Goal: Task Accomplishment & Management: Use online tool/utility

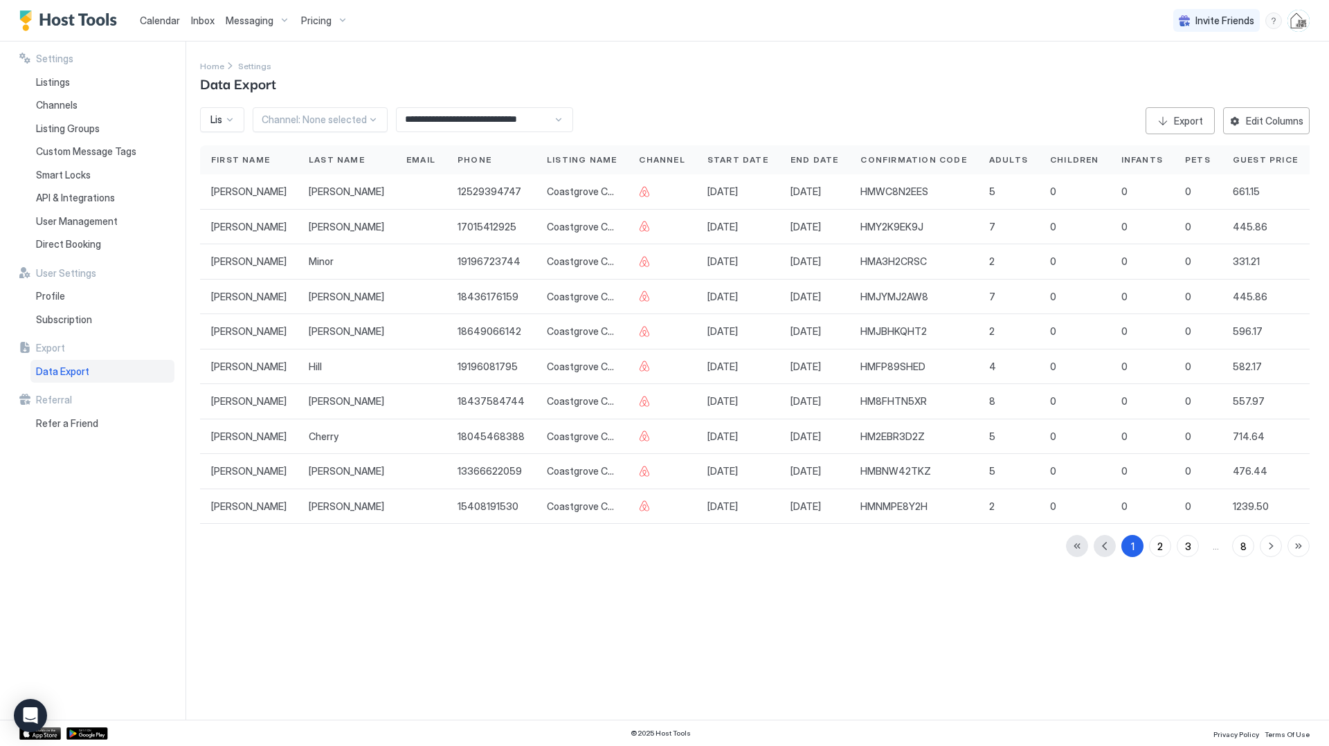
click at [164, 25] on span "Calendar" at bounding box center [160, 21] width 40 height 12
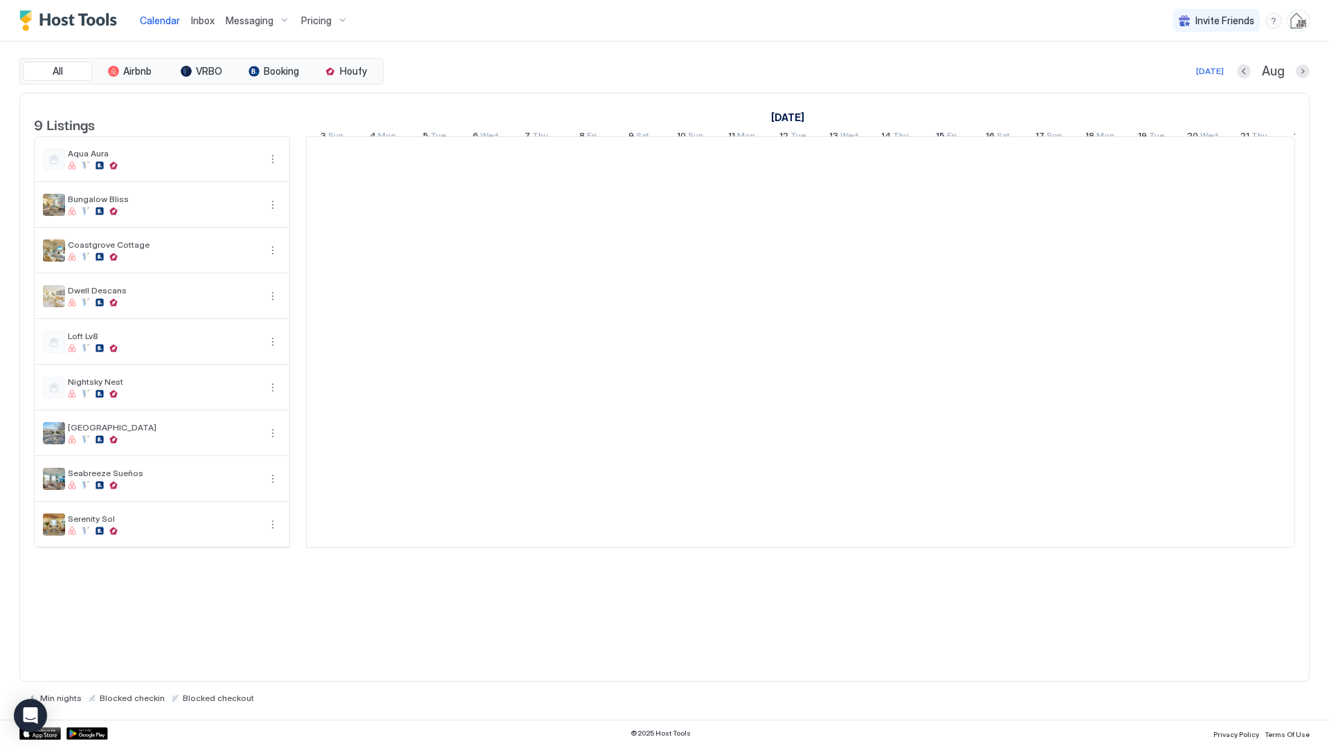
scroll to position [0, 769]
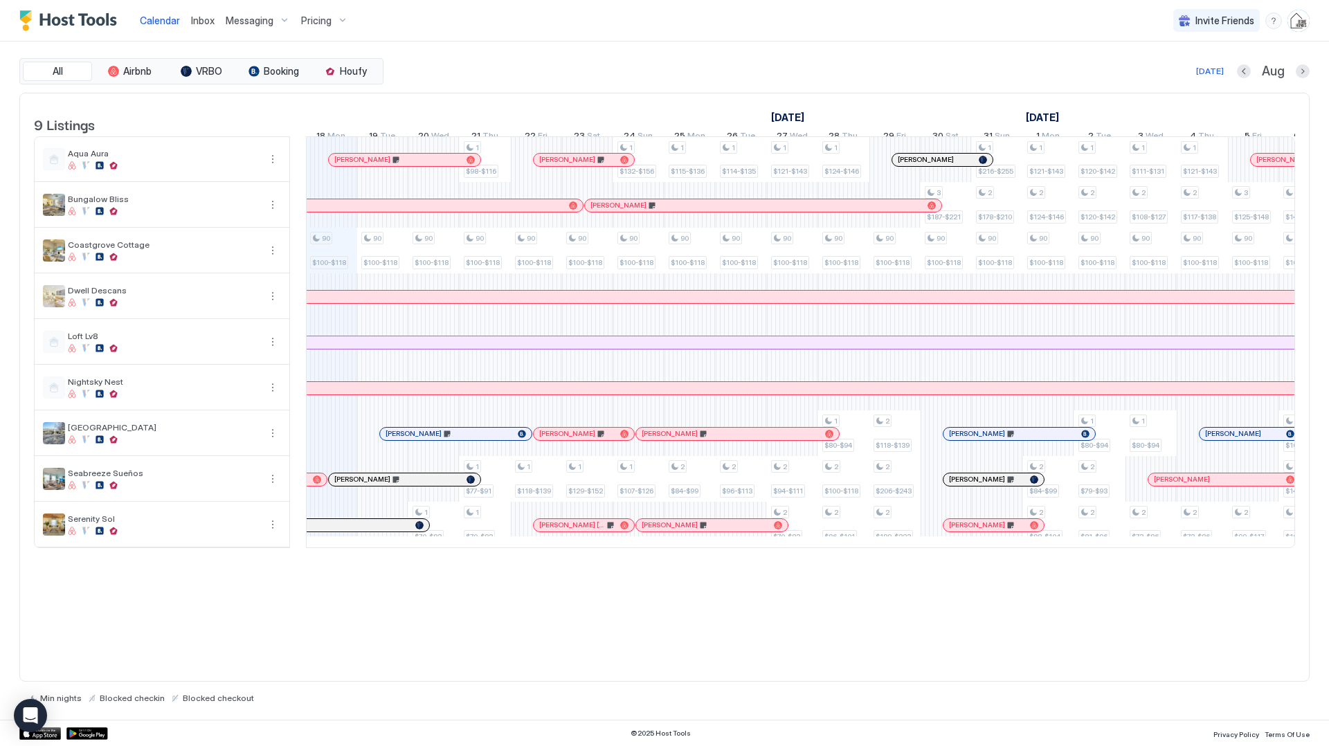
click at [205, 21] on span "Inbox" at bounding box center [203, 21] width 24 height 12
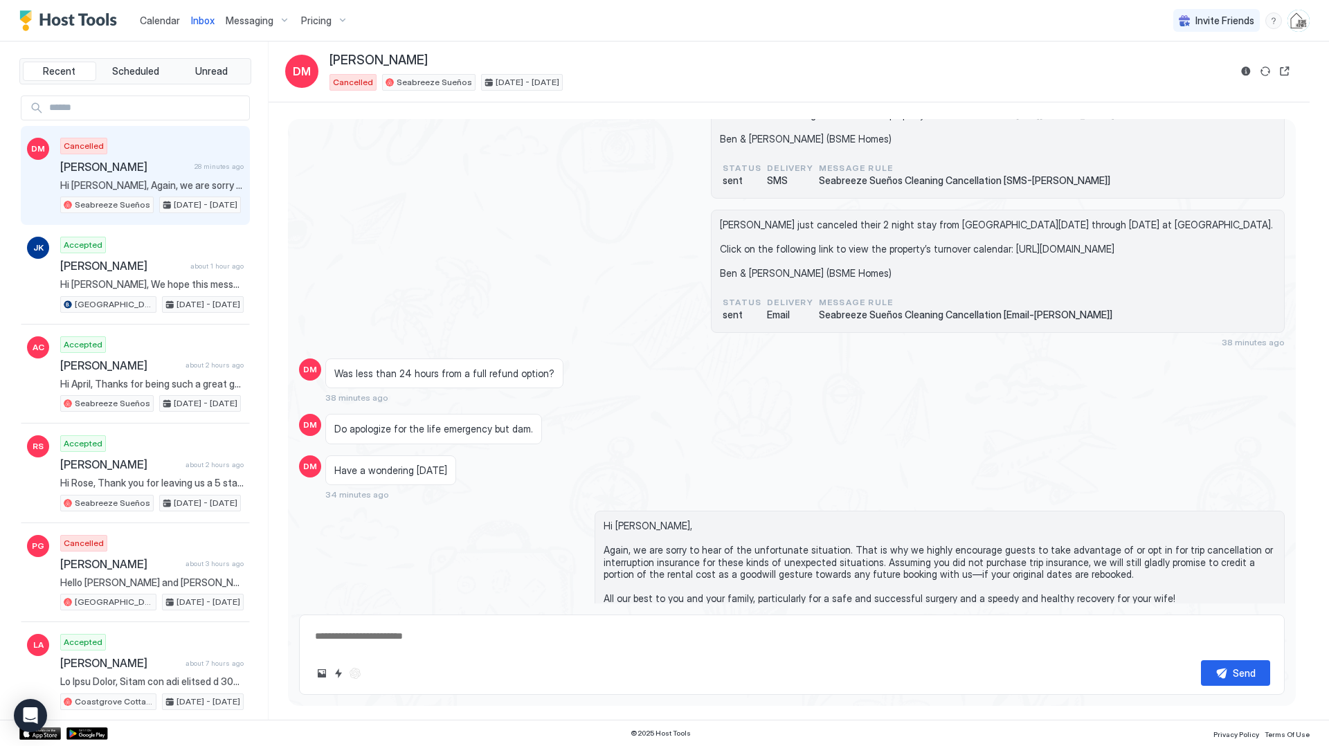
click at [175, 149] on div "Cancelled [PERSON_NAME] 28 minutes ago Hi [PERSON_NAME], Again, we are sorry to…" at bounding box center [151, 176] width 183 height 76
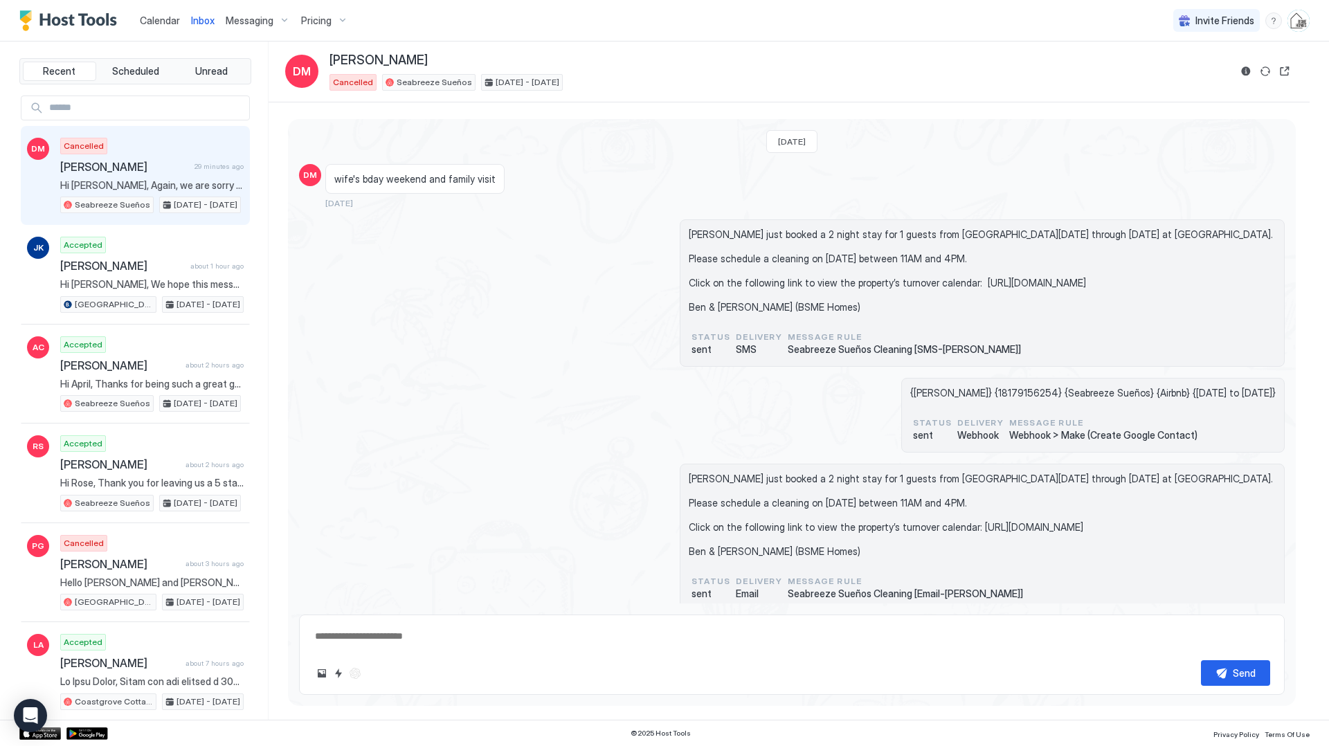
click at [161, 24] on span "Calendar" at bounding box center [160, 21] width 40 height 12
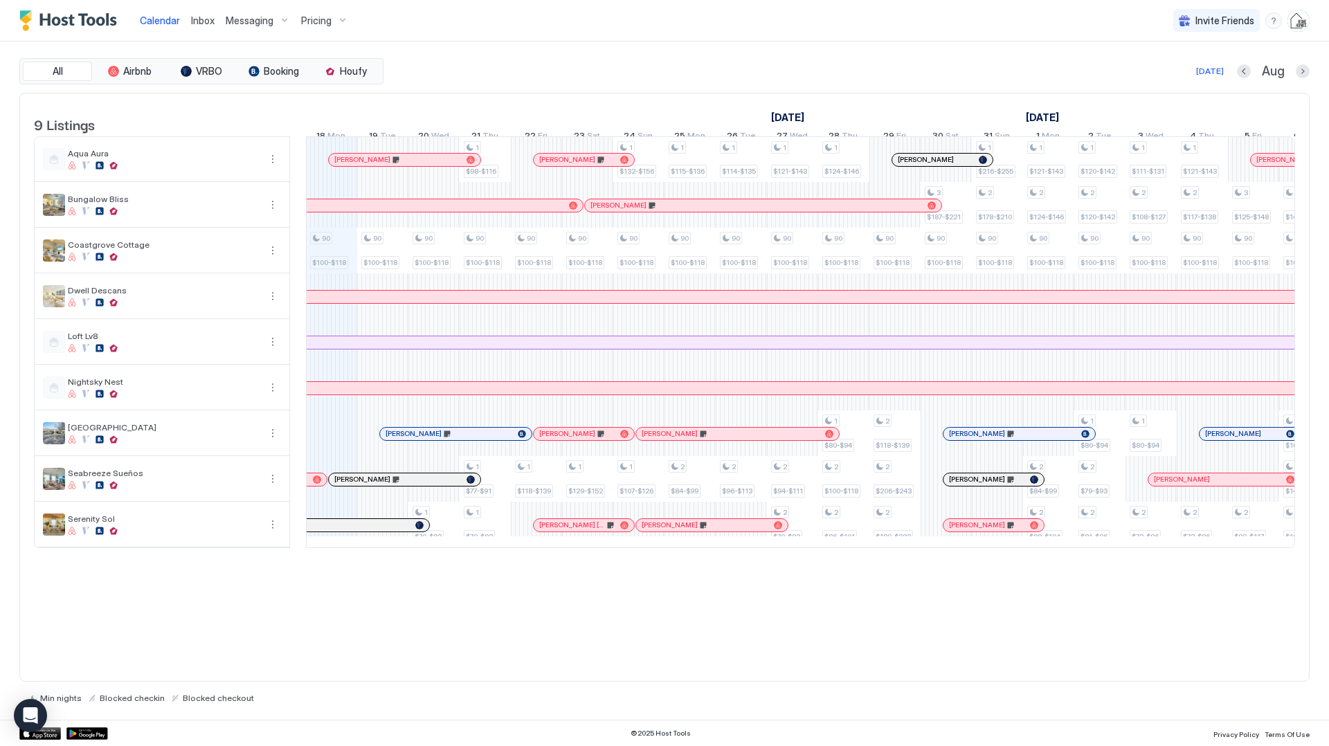
scroll to position [0, 769]
click at [446, 541] on div "90 $100-$118 90 $100-$118 90 $100-$118 1 $70-$83 1 $98-$116 90 $100-$118 1 $77-…" at bounding box center [1049, 342] width 3023 height 411
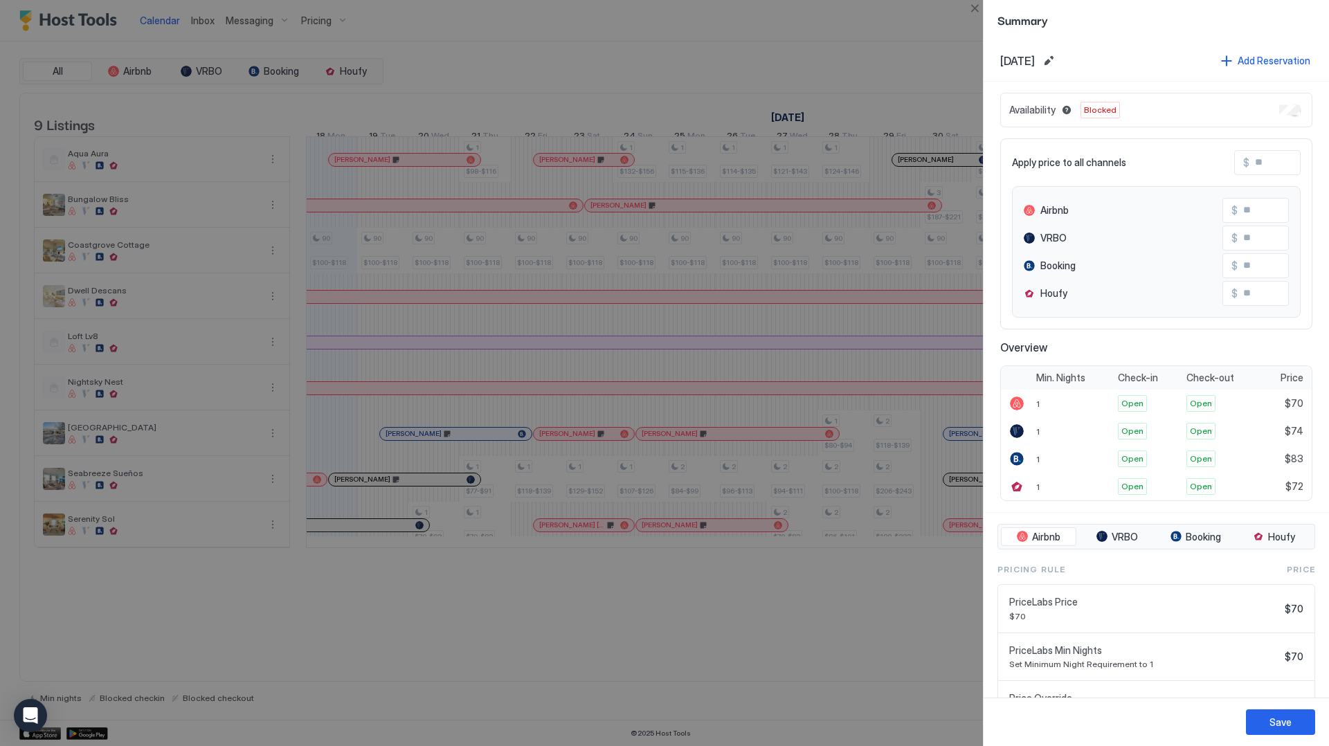
scroll to position [166, 0]
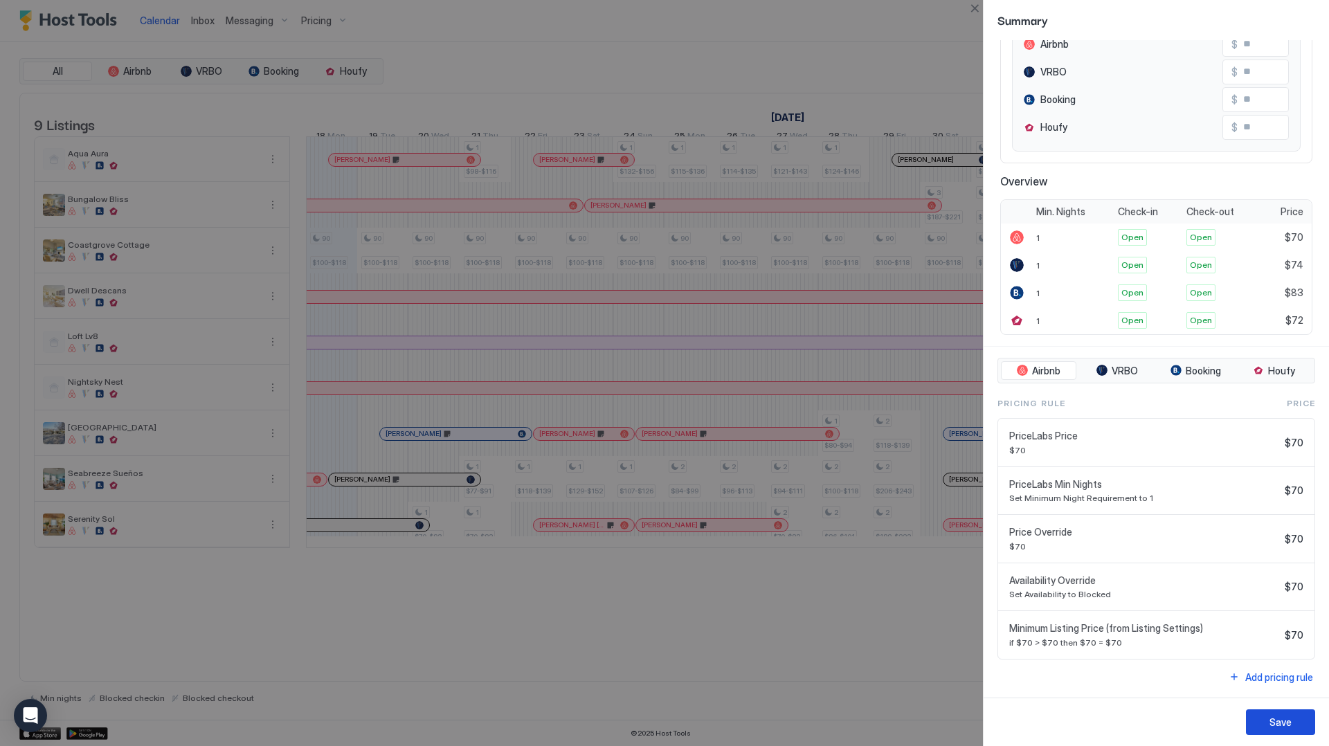
click at [1275, 719] on div "Save" at bounding box center [1281, 722] width 22 height 15
